Goal: Download file/media

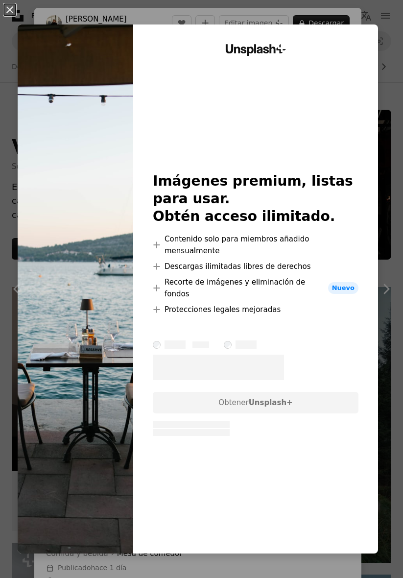
scroll to position [816, 0]
